Goal: Check status: Check status

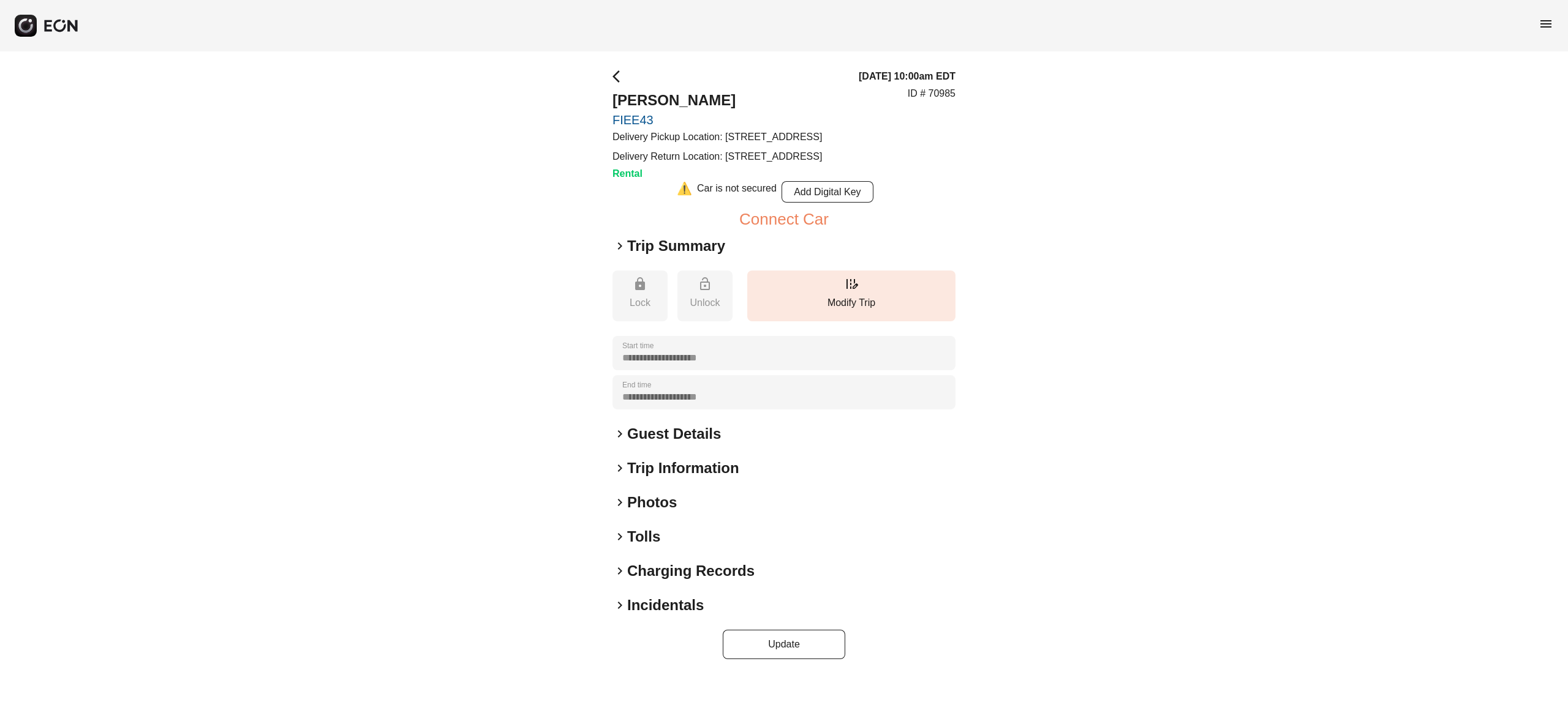
click at [649, 513] on h2 "Photos" at bounding box center [651, 503] width 49 height 20
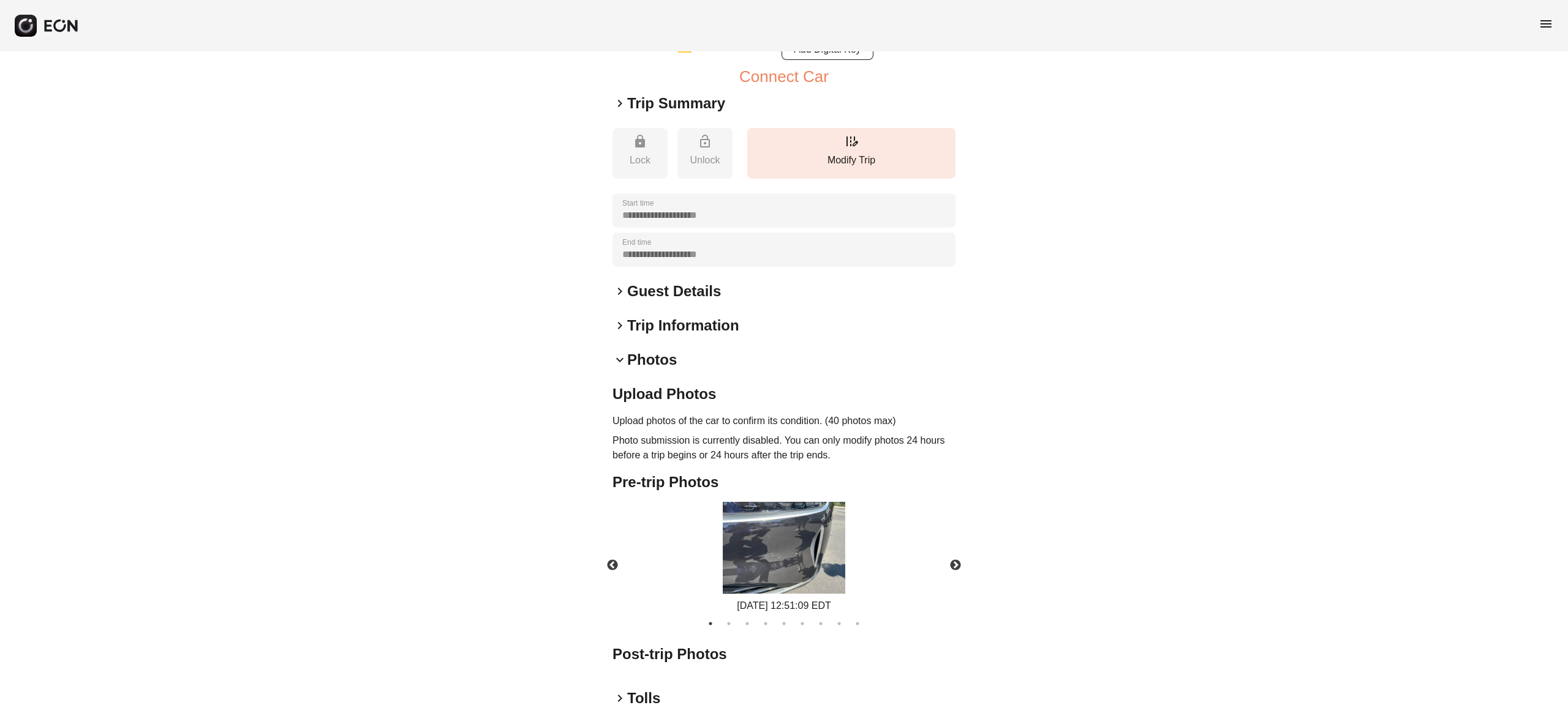
scroll to position [202, 0]
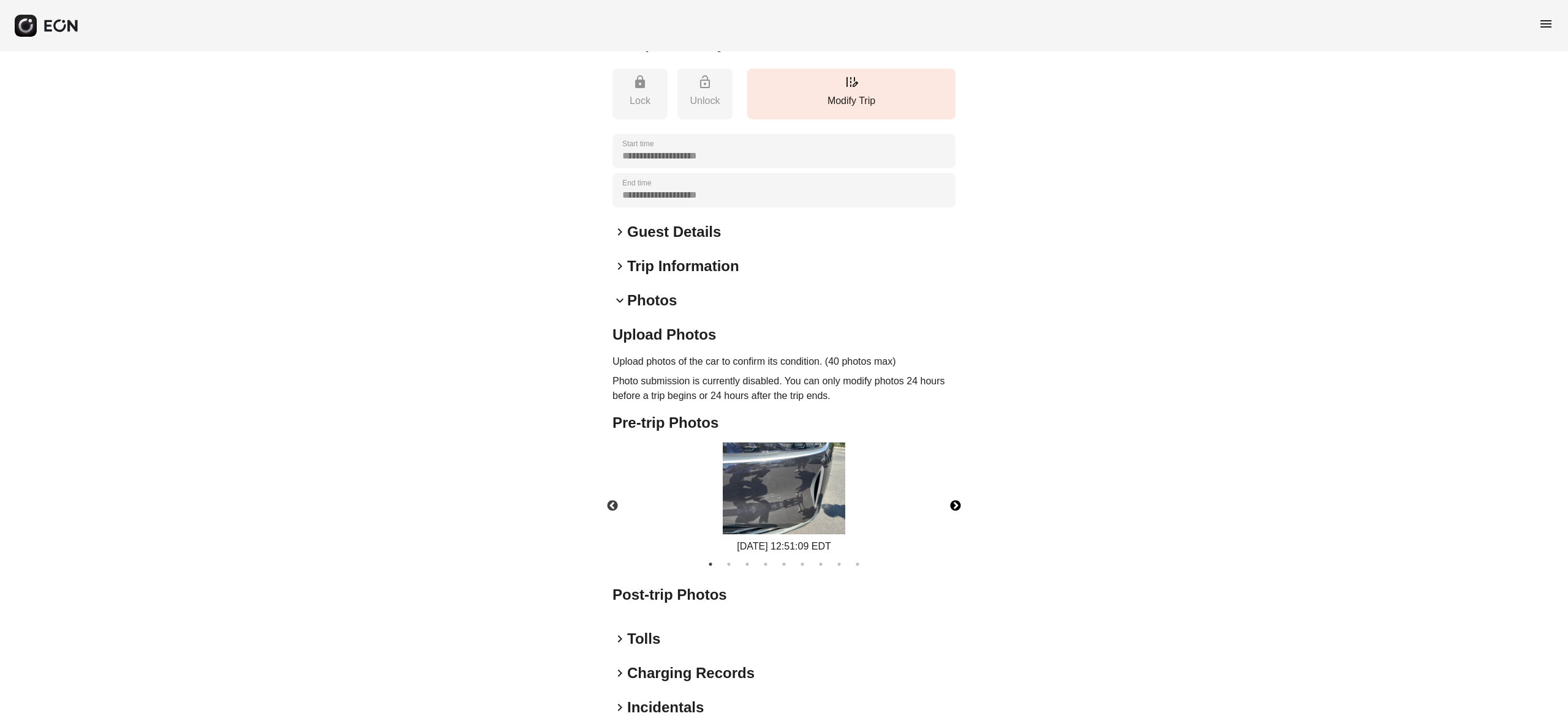
click at [951, 528] on button "Next" at bounding box center [955, 506] width 43 height 43
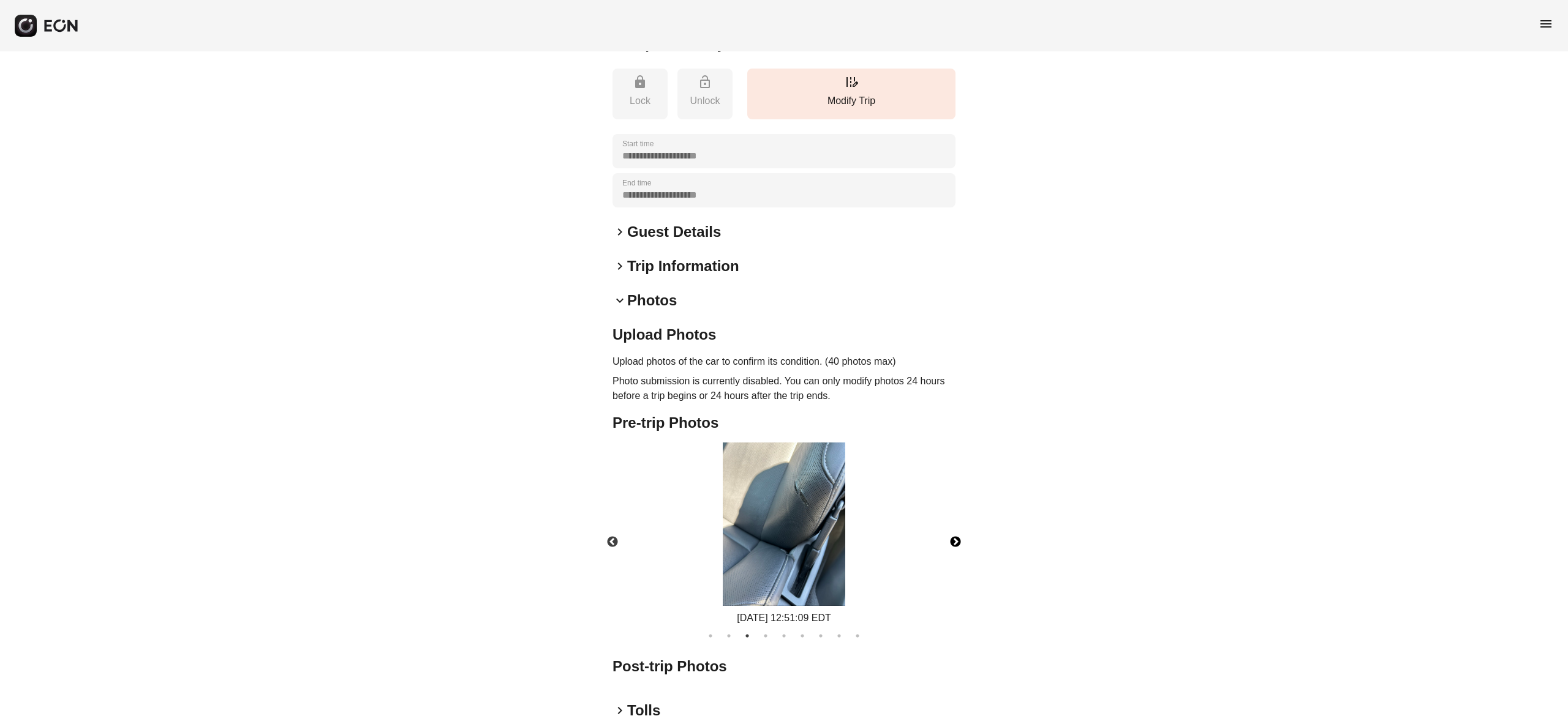
click at [951, 531] on div "09/03/2025 12:51:09 EDT" at bounding box center [784, 534] width 363 height 183
click at [957, 564] on button "Next" at bounding box center [955, 542] width 43 height 43
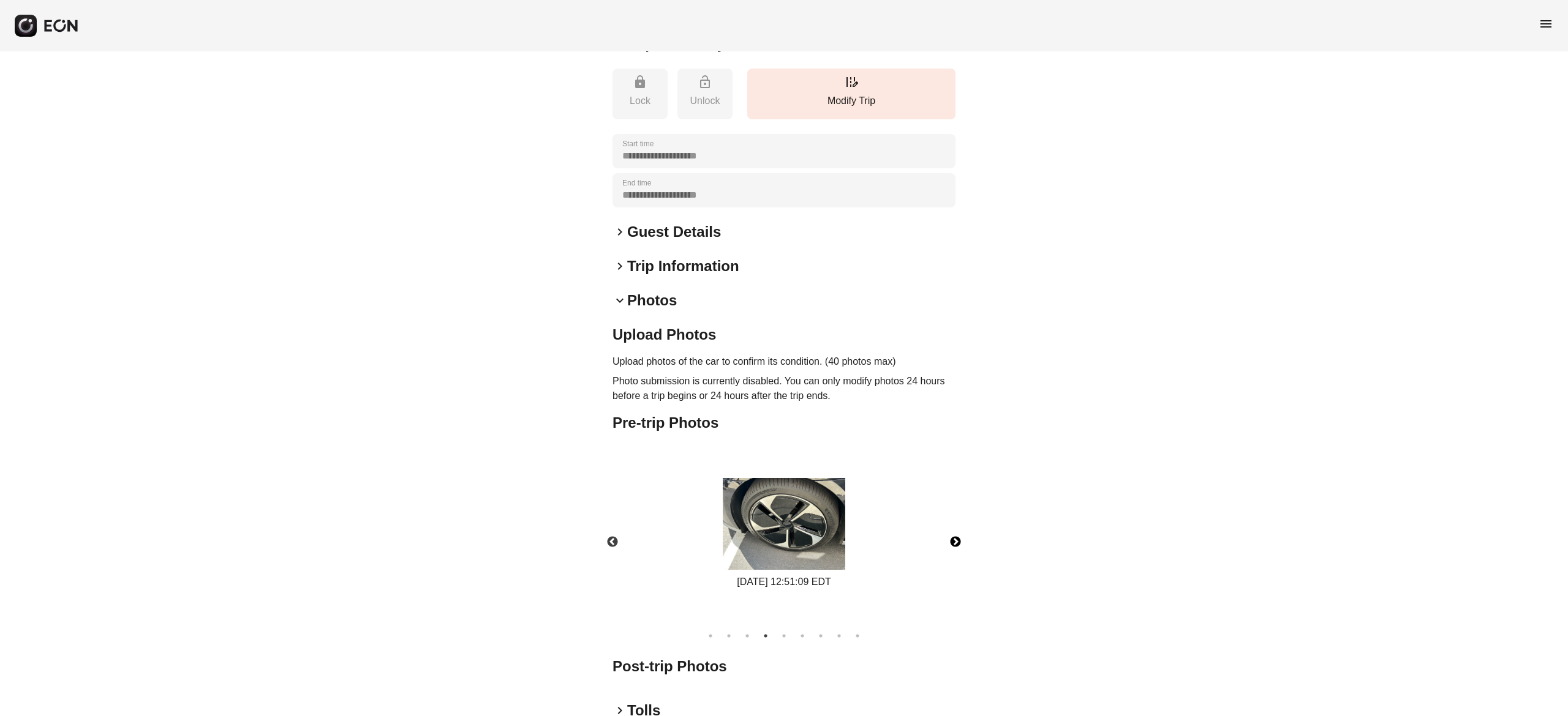
click at [957, 564] on button "Next" at bounding box center [955, 542] width 43 height 43
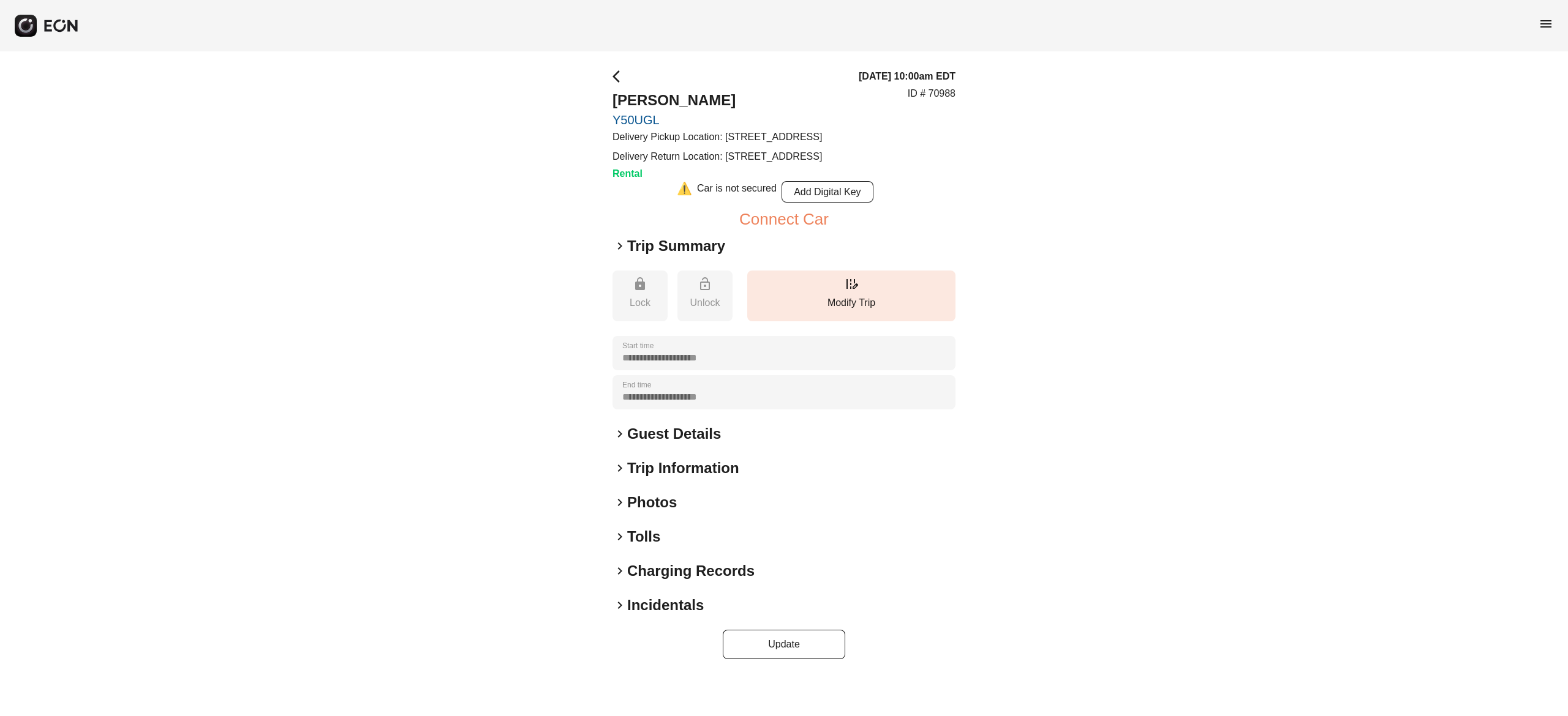
click at [669, 513] on h2 "Photos" at bounding box center [651, 503] width 49 height 20
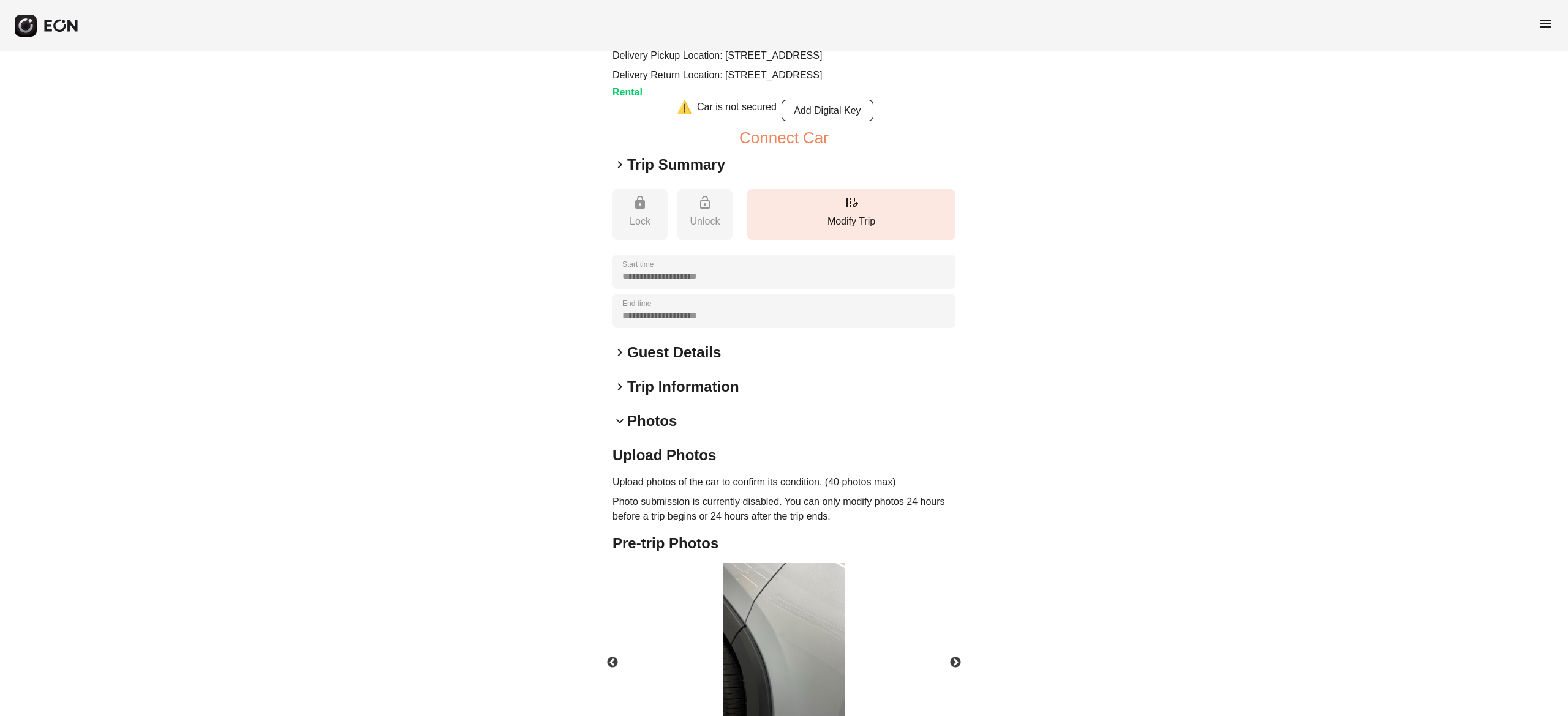
scroll to position [202, 0]
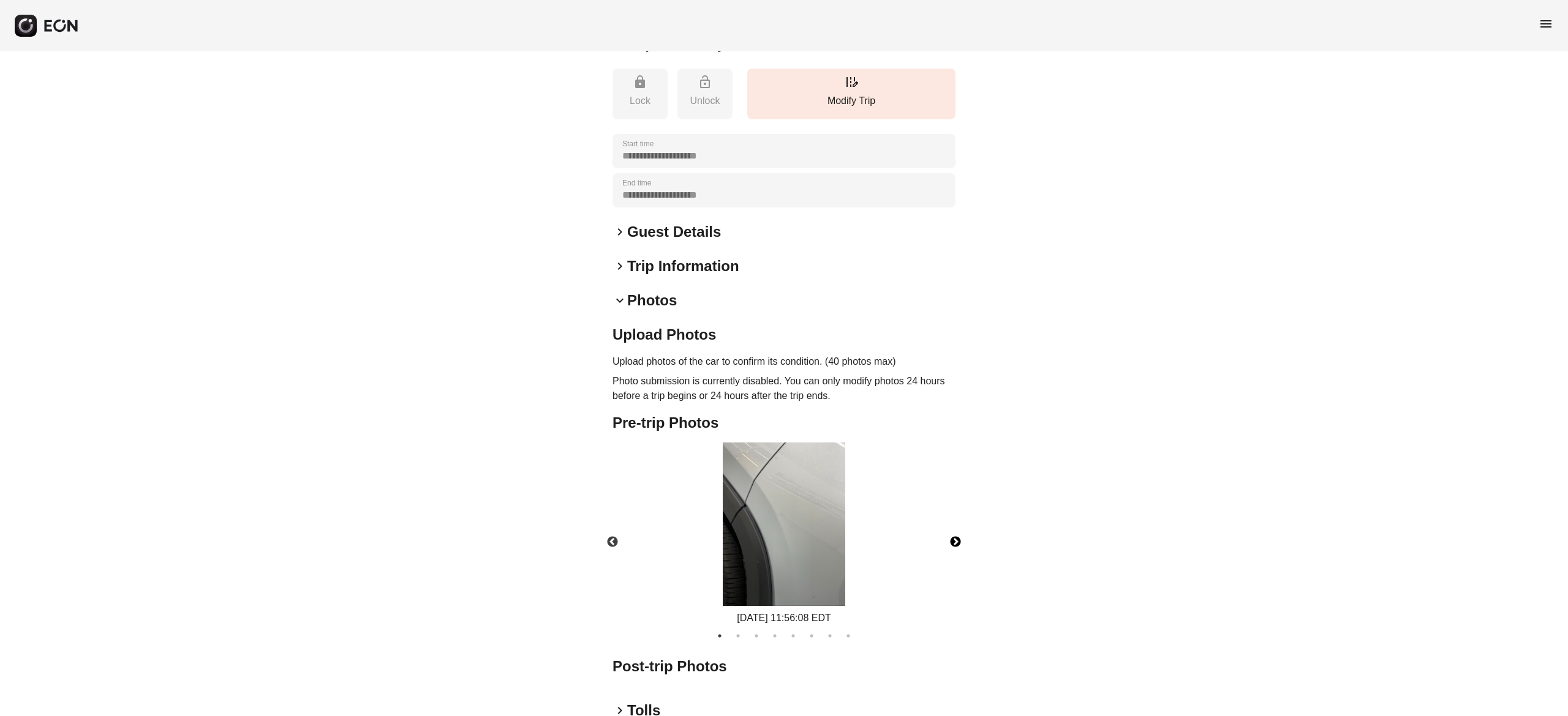
click at [956, 564] on button "Next" at bounding box center [955, 542] width 43 height 43
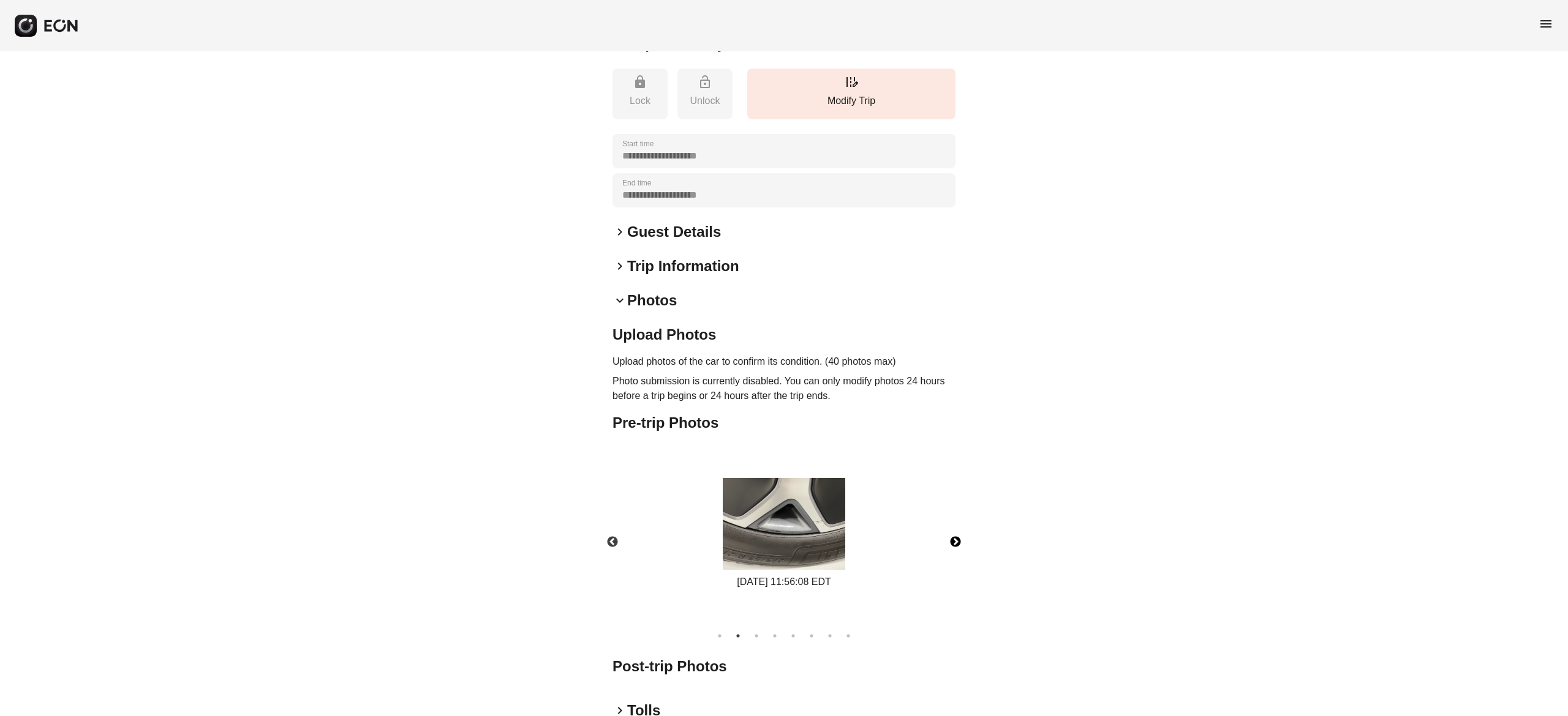
click at [956, 564] on button "Next" at bounding box center [955, 542] width 43 height 43
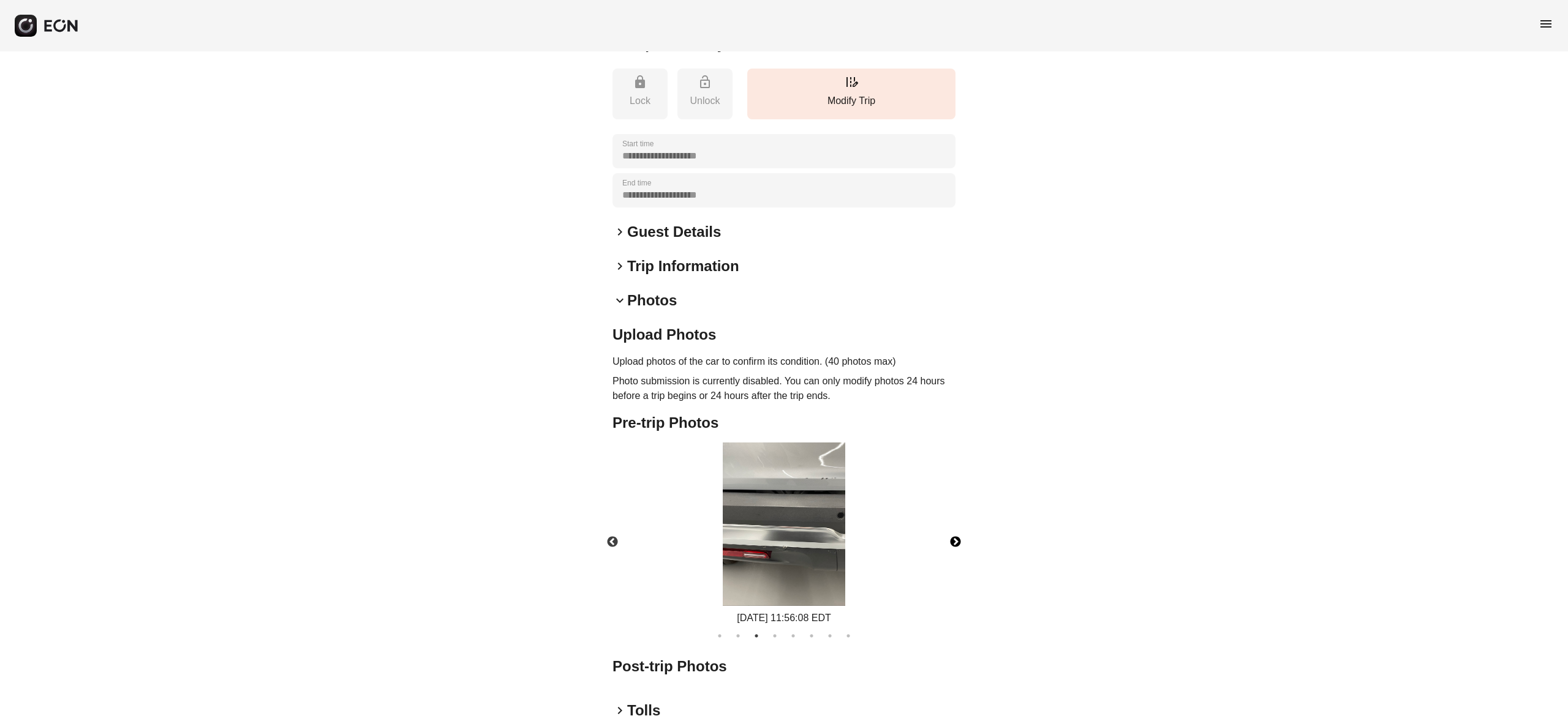
click at [956, 564] on button "Next" at bounding box center [955, 542] width 43 height 43
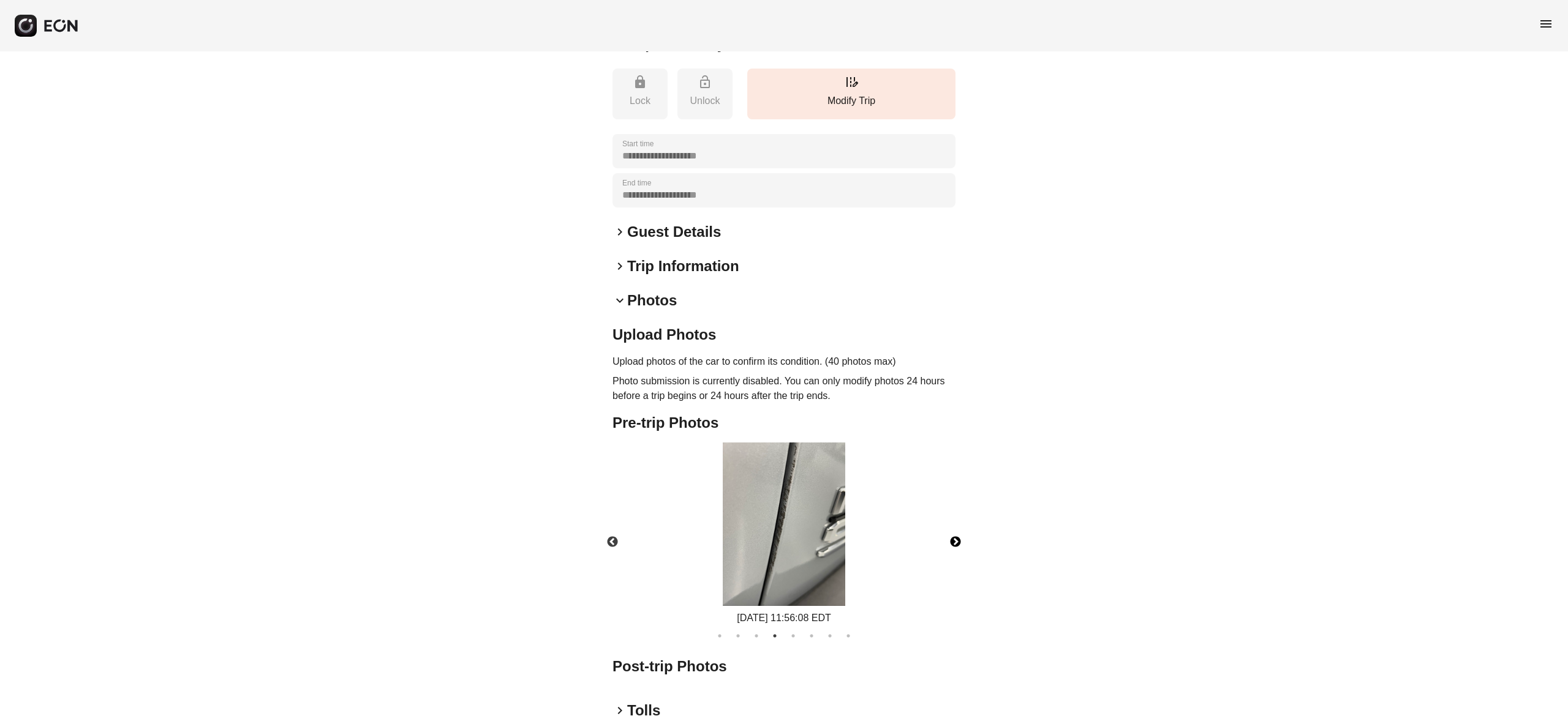
click at [956, 564] on button "Next" at bounding box center [955, 542] width 43 height 43
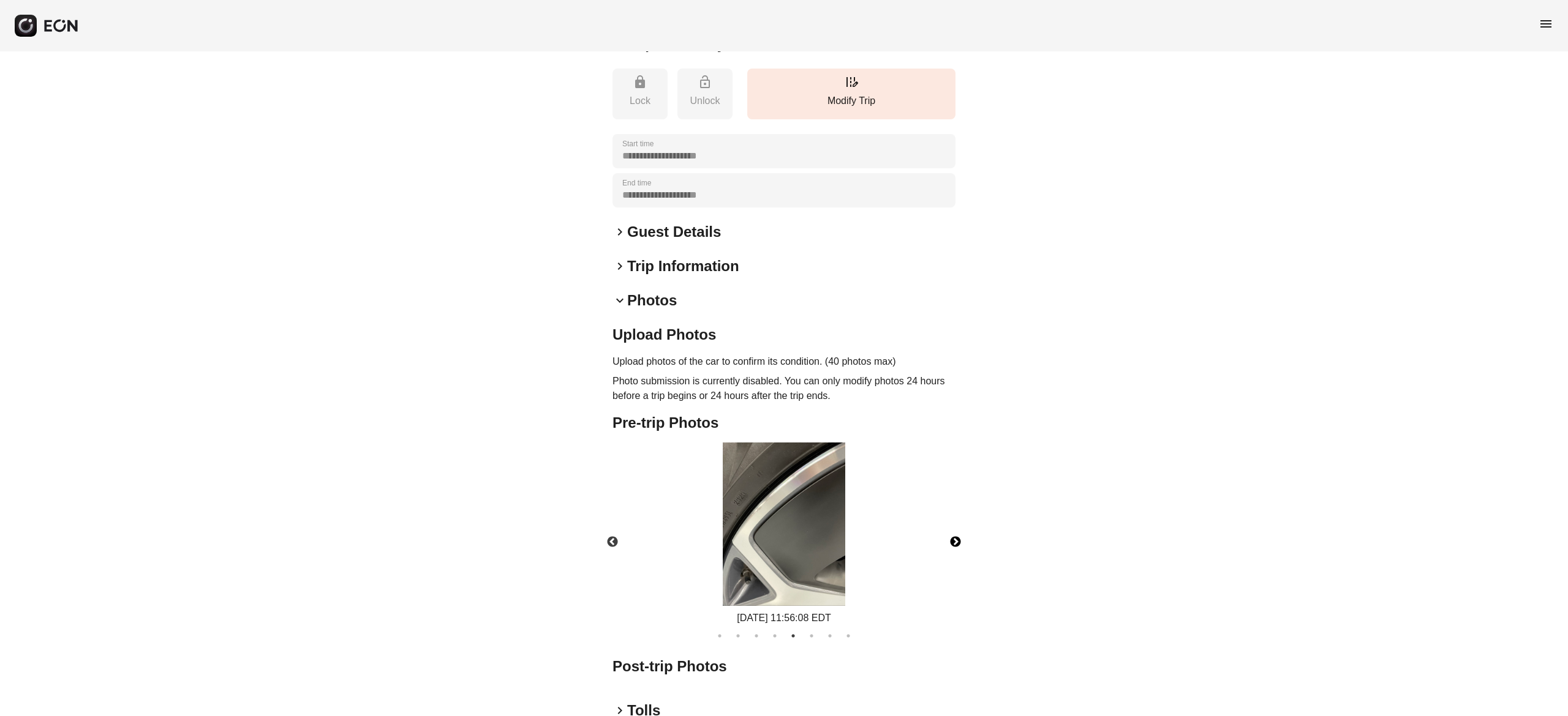
click at [956, 564] on button "Next" at bounding box center [955, 542] width 43 height 43
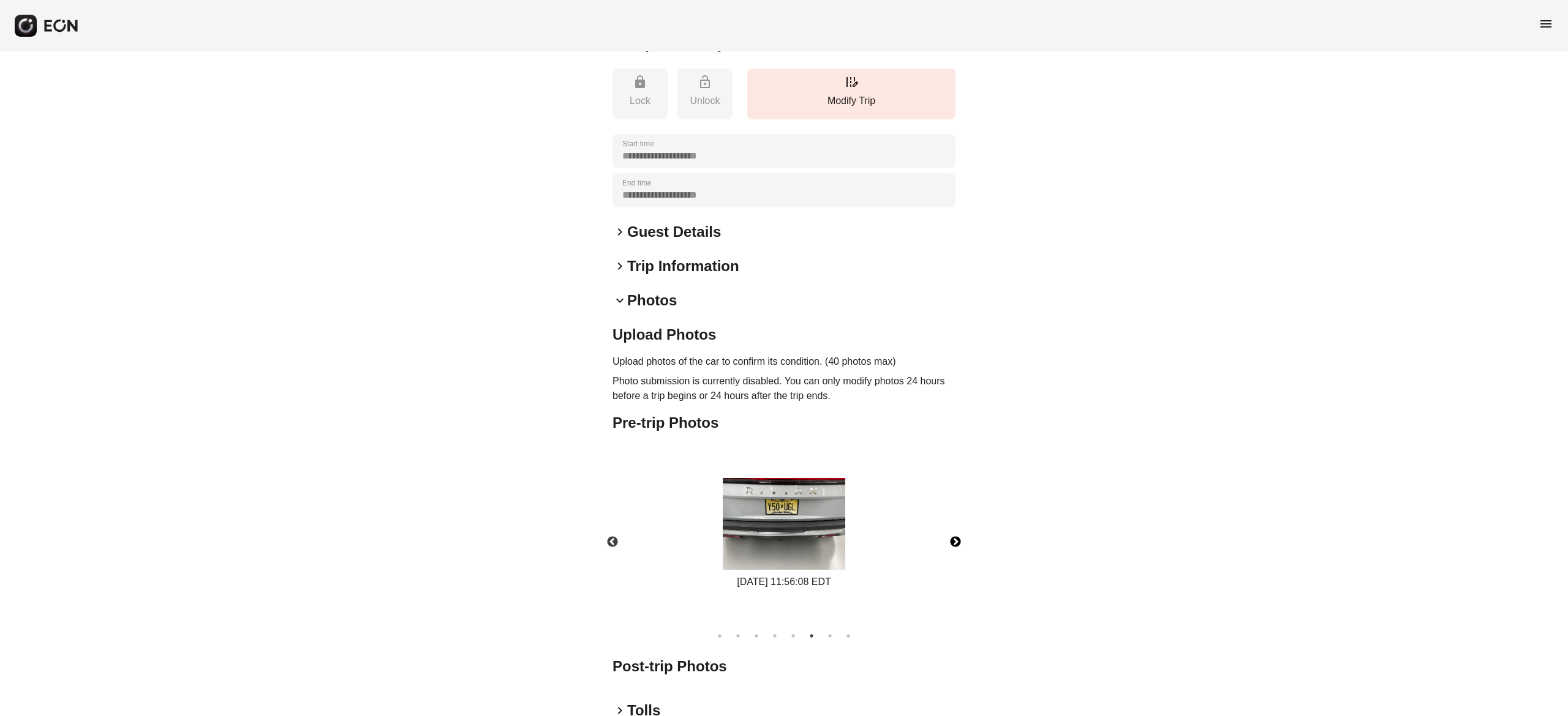
click at [956, 564] on button "Next" at bounding box center [955, 542] width 43 height 43
click at [1190, 342] on div "**********" at bounding box center [784, 349] width 1568 height 1001
drag, startPoint x: 1429, startPoint y: 166, endPoint x: 1414, endPoint y: 154, distance: 19.2
click at [1429, 166] on div "**********" at bounding box center [784, 349] width 1568 height 1001
